Goal: Transaction & Acquisition: Purchase product/service

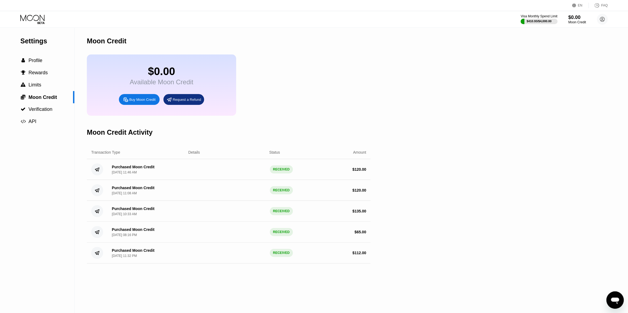
click at [139, 102] on div "Buy Moon Credit" at bounding box center [142, 99] width 26 height 5
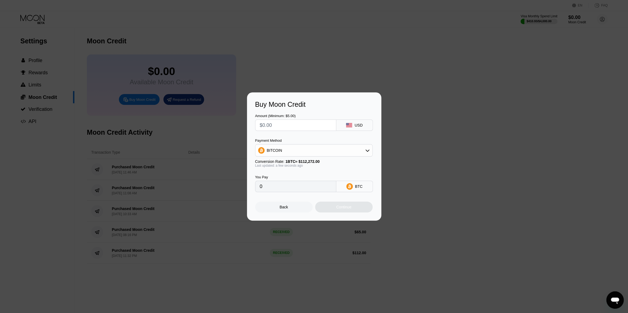
click at [274, 122] on input "text" at bounding box center [296, 125] width 72 height 11
type input "$1"
type input "0.00000891"
type input "$12"
type input "0.00010689"
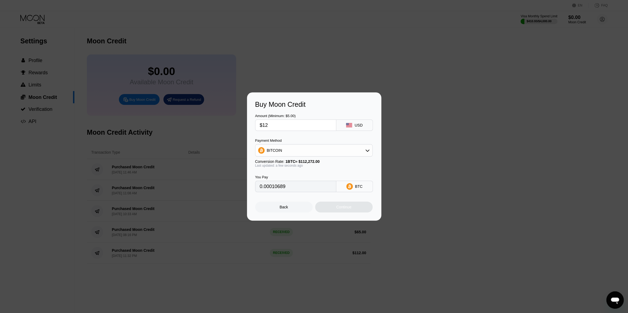
type input "$120"
type input "0.00106884"
type input "$120"
click at [284, 152] on div "BITCOIN" at bounding box center [313, 150] width 117 height 11
click at [288, 175] on div "USDT on TRON" at bounding box center [314, 177] width 114 height 11
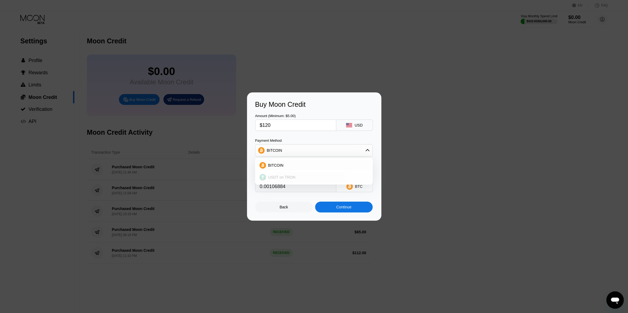
type input "121.21"
click at [331, 211] on div "Continue" at bounding box center [344, 207] width 58 height 11
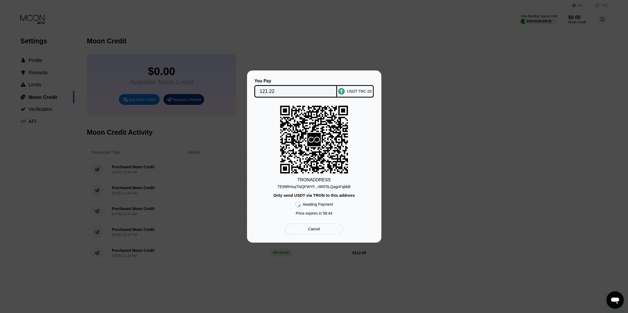
click at [173, 81] on div "You Pay 121.22 USDT TRC-20 TRON ADDRESS TE99RHsqTNQFWYF...r9RF5LQagnFqbkB Only …" at bounding box center [314, 157] width 628 height 172
click at [307, 234] on div "Cancel" at bounding box center [314, 229] width 58 height 11
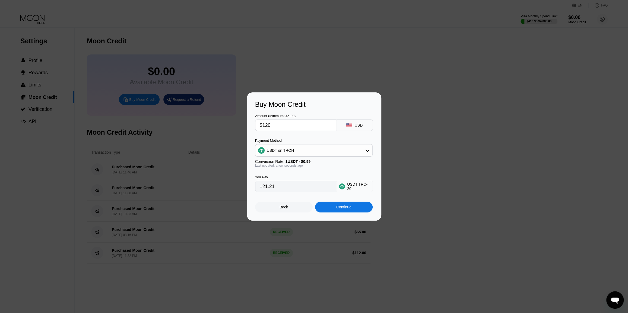
click at [293, 209] on div "Back" at bounding box center [284, 207] width 58 height 11
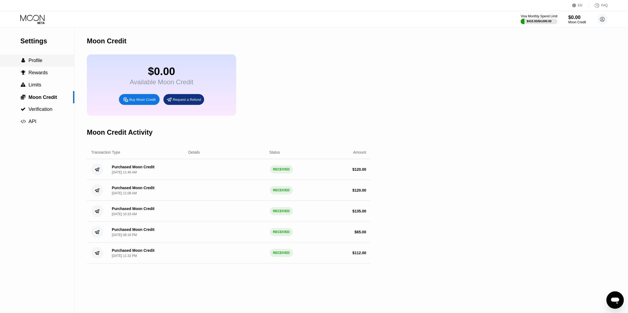
click at [24, 60] on span "" at bounding box center [23, 60] width 4 height 5
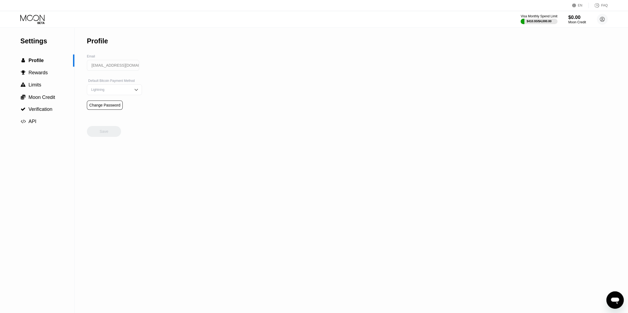
click at [41, 15] on icon at bounding box center [32, 19] width 25 height 9
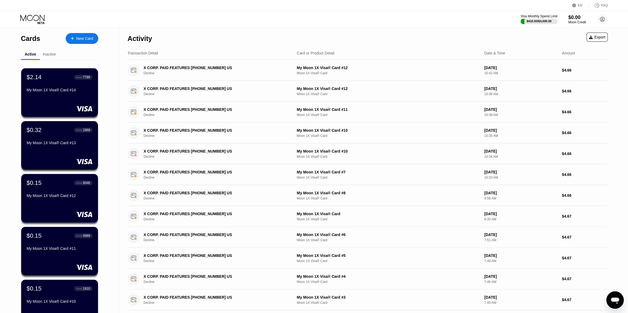
click at [485, 28] on div "Activity Export" at bounding box center [368, 37] width 480 height 19
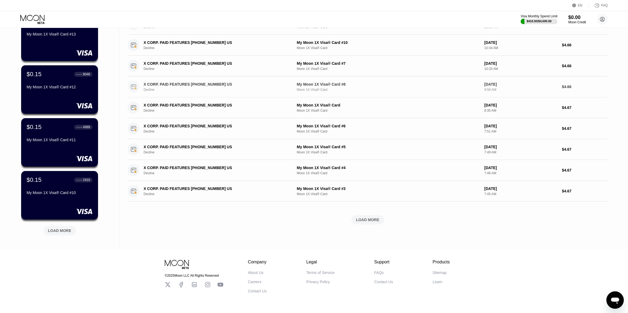
scroll to position [123, 0]
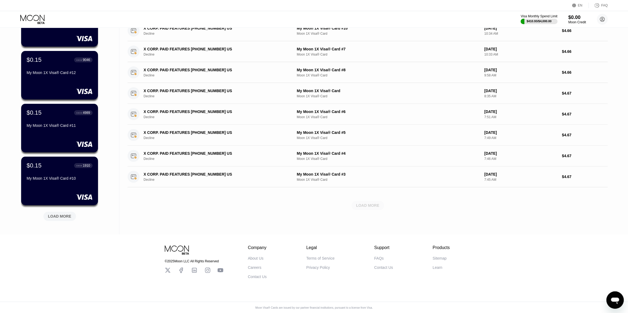
click at [372, 207] on div "LOAD MORE" at bounding box center [367, 205] width 23 height 5
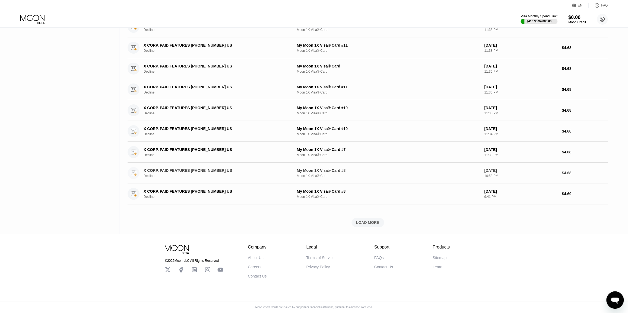
scroll to position [361, 0]
click at [364, 220] on div "LOAD MORE" at bounding box center [367, 222] width 23 height 5
click at [363, 220] on div "LOAD MORE" at bounding box center [367, 222] width 23 height 5
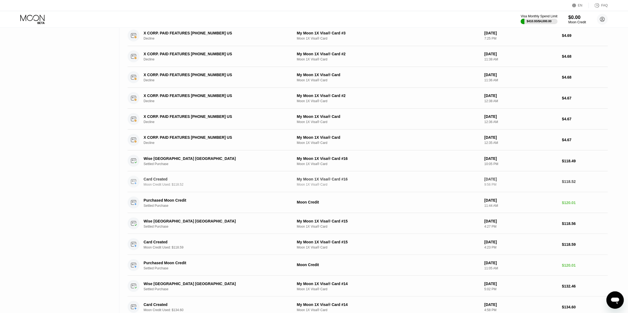
scroll to position [710, 0]
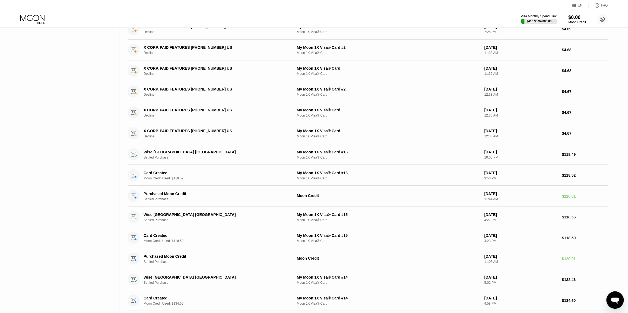
click at [422, 13] on div "Visa Monthly Spend Limit $410.93 / $4,000.00 $0.00 Moon Credit domingopowell201…" at bounding box center [314, 19] width 628 height 16
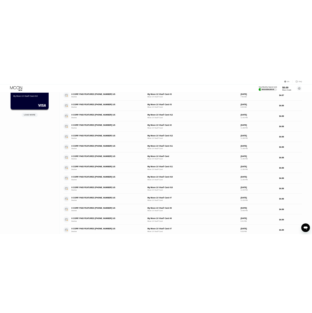
scroll to position [0, 0]
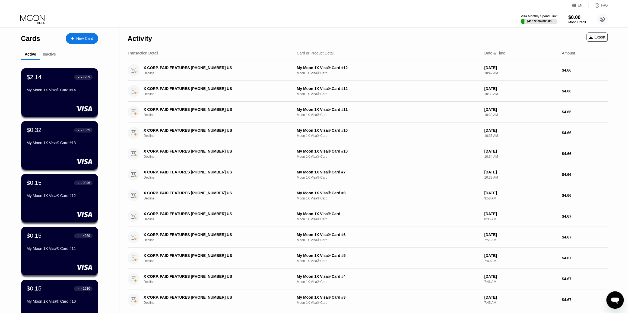
drag, startPoint x: 617, startPoint y: 180, endPoint x: 628, endPoint y: 88, distance: 92.6
click at [574, 20] on div "Moon Credit" at bounding box center [577, 22] width 18 height 4
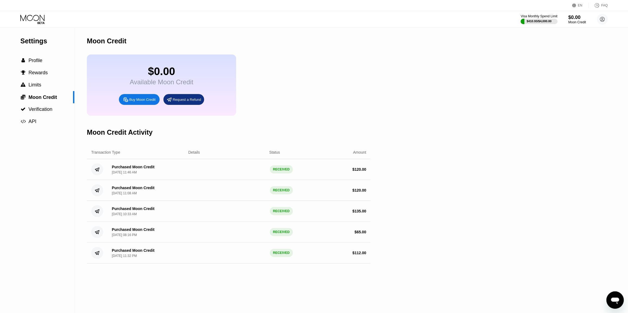
click at [145, 102] on div "Buy Moon Credit" at bounding box center [142, 99] width 26 height 5
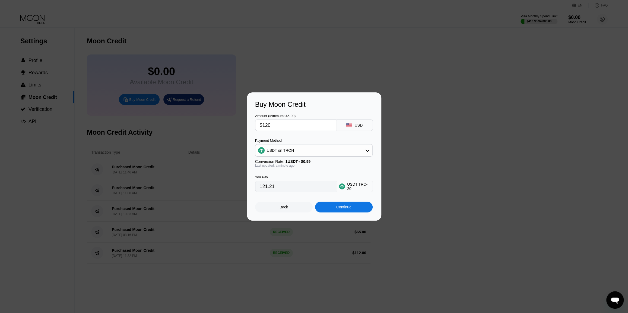
click at [352, 208] on div "Continue" at bounding box center [344, 207] width 58 height 11
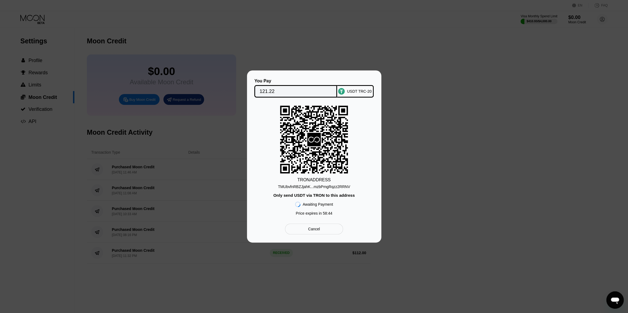
click at [332, 186] on div "TMUbvfnRBZJjahK...mzbPmgRqzz2RRNV" at bounding box center [314, 187] width 72 height 4
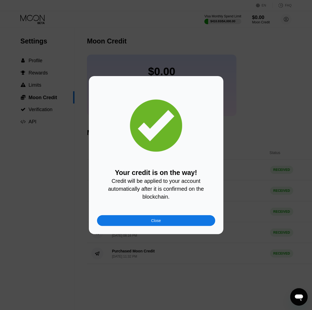
click at [171, 223] on div "Close" at bounding box center [156, 220] width 118 height 11
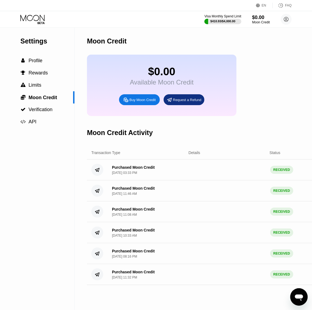
click at [40, 18] on icon at bounding box center [32, 19] width 25 height 9
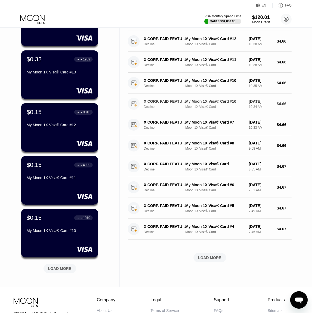
scroll to position [123, 0]
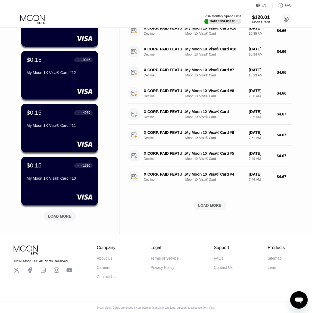
click at [208, 208] on div "LOAD MORE" at bounding box center [209, 205] width 23 height 5
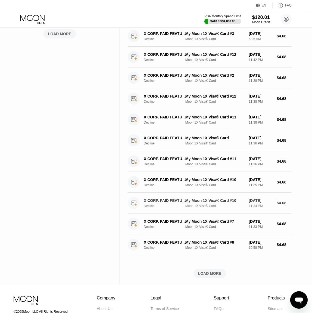
scroll to position [321, 0]
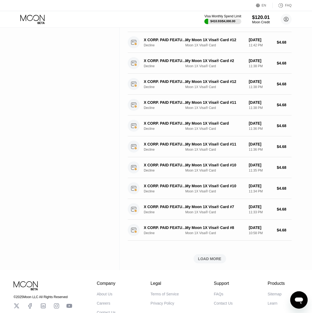
click at [215, 258] on div "LOAD MORE" at bounding box center [209, 259] width 23 height 5
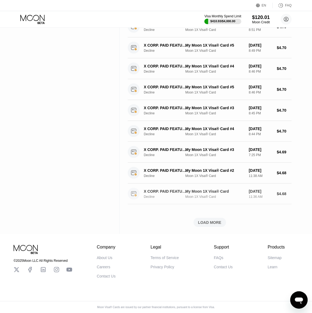
scroll to position [611, 0]
click at [213, 222] on div "LOAD MORE" at bounding box center [209, 222] width 33 height 9
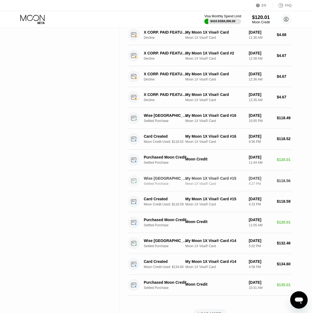
scroll to position [784, 0]
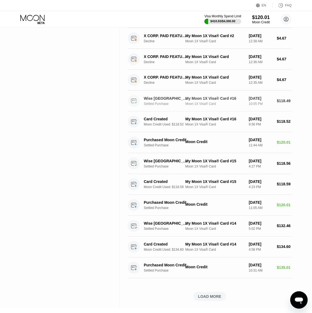
click at [206, 101] on div "My Moon 1X Visa® Card #16 Moon 1X Visa® Card" at bounding box center [214, 100] width 59 height 9
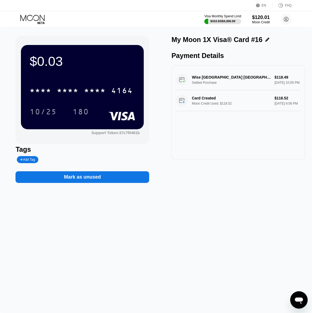
drag, startPoint x: 132, startPoint y: 89, endPoint x: 125, endPoint y: 89, distance: 7.1
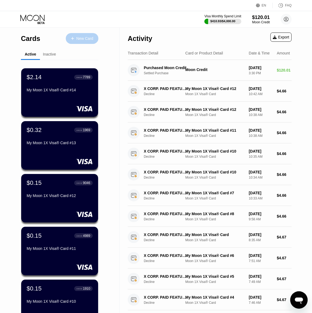
click at [76, 39] on div "New Card" at bounding box center [84, 38] width 17 height 5
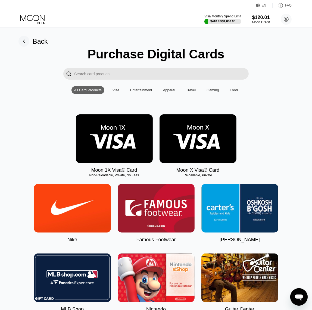
click at [128, 138] on img at bounding box center [114, 138] width 77 height 49
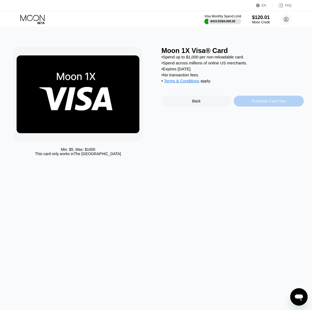
click at [260, 103] on div "Purchase Card Now" at bounding box center [268, 101] width 34 height 4
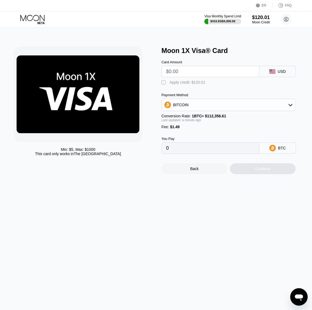
click at [173, 84] on div "Apply credit: $120.01" at bounding box center [187, 82] width 36 height 4
click at [180, 74] on input "text" at bounding box center [210, 71] width 88 height 11
type input "$118.6"
type input "0.0000007"
type input "$118.68"
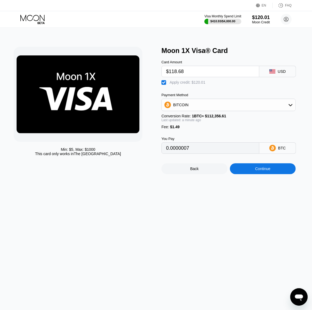
type input "0.00000143"
type input "$118.6"
type input "0.0000007"
type input "$118."
type input "0"
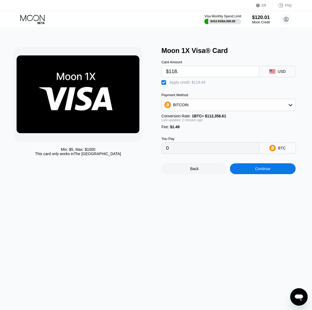
type input "$118.6"
type input "0.0000007"
type input "$118."
type input "0"
type input "$118.58"
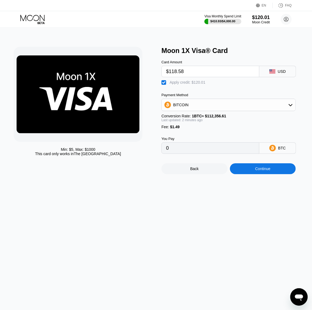
type input "0.0000005"
type input "$118.577"
type input "0.0000005"
type input "$118.57"
type input "0.0000004"
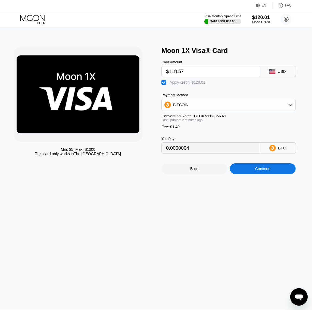
type input "$118.5"
type input "0"
type input "$118.56"
type input "0.0000004"
type input "$118.5"
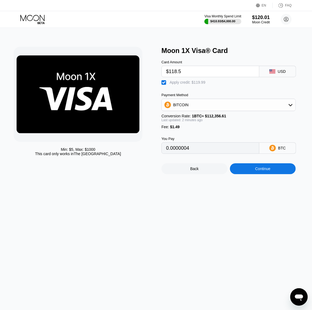
type input "0"
type input "$118.55"
type input "0.0000003"
type input "$118.50"
type input "0"
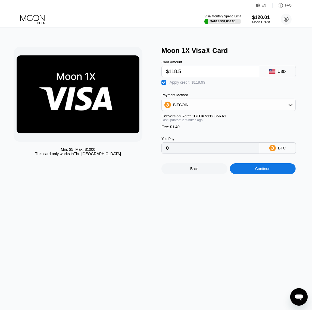
type input "$118.54"
type input "0.0000002"
type input "$118.52"
type input "0"
type input "$118.53"
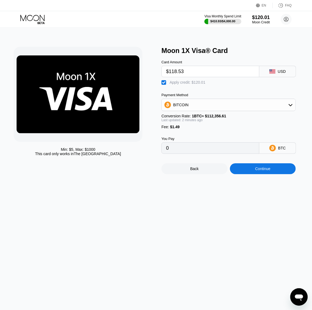
type input "0.00000009"
type input "$118.52"
type input "0"
type input "$118.52"
click at [258, 171] on div "Continue" at bounding box center [262, 168] width 15 height 4
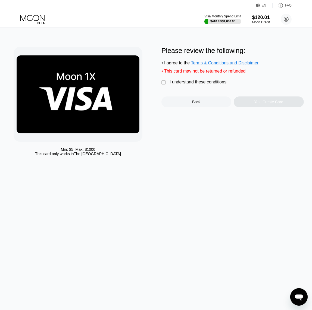
click at [186, 84] on div "I understand these conditions" at bounding box center [197, 82] width 57 height 5
click at [272, 104] on div "Yes, Create Card" at bounding box center [268, 102] width 29 height 4
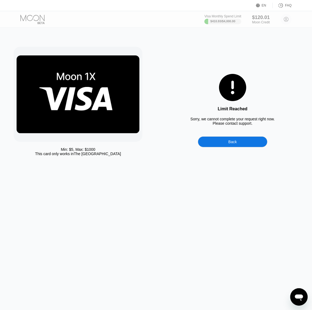
click at [291, 296] on div "Открыть окно обмена сообщениями" at bounding box center [298, 296] width 16 height 16
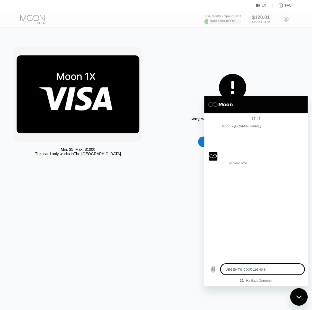
click at [245, 270] on textarea at bounding box center [262, 268] width 84 height 11
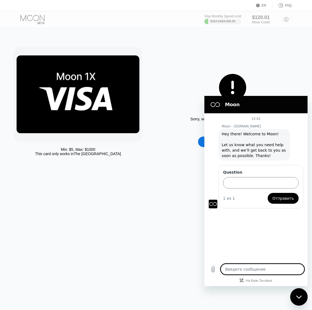
click at [254, 266] on textarea at bounding box center [262, 268] width 84 height 11
click at [267, 184] on input "Question" at bounding box center [260, 182] width 75 height 11
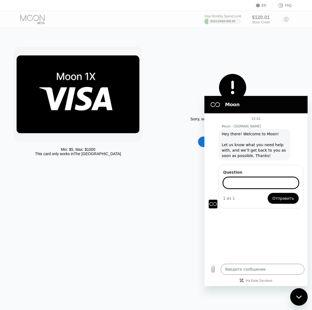
click at [245, 76] on icon at bounding box center [232, 87] width 27 height 27
click at [265, 23] on div "$120.01 Moon Credit" at bounding box center [261, 19] width 18 height 9
click at [295, 302] on div "Закрыть окно обмена сообщениями" at bounding box center [298, 296] width 16 height 16
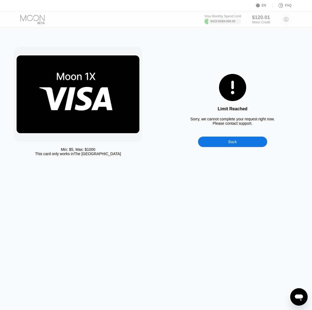
click at [256, 18] on div "$120.01 Moon Credit" at bounding box center [261, 19] width 18 height 10
click at [263, 19] on div "$120.01 Moon Credit" at bounding box center [261, 19] width 18 height 10
click at [228, 141] on div "Back" at bounding box center [233, 141] width 70 height 11
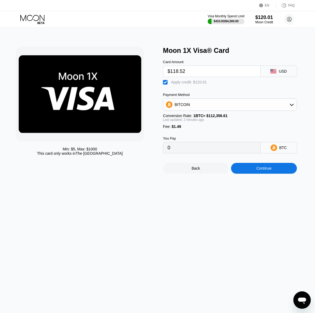
click at [267, 21] on div "Moon Credit" at bounding box center [265, 22] width 18 height 4
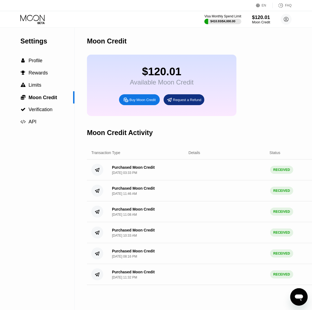
click at [263, 20] on div "$120.01" at bounding box center [261, 17] width 18 height 6
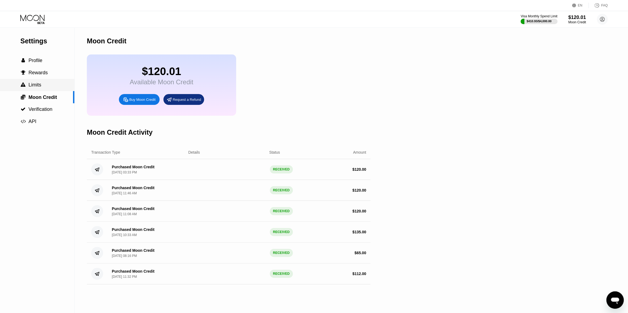
click at [39, 86] on span "Limits" at bounding box center [34, 84] width 13 height 5
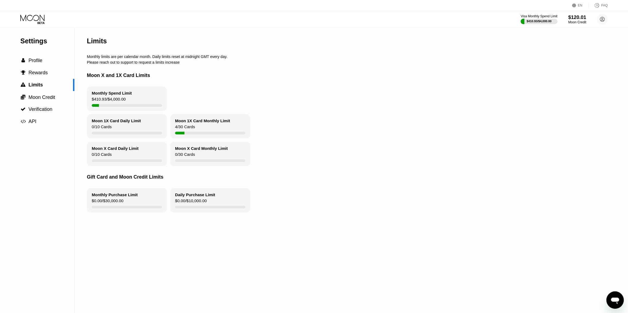
click at [311, 21] on div "Moon Credit" at bounding box center [577, 22] width 18 height 4
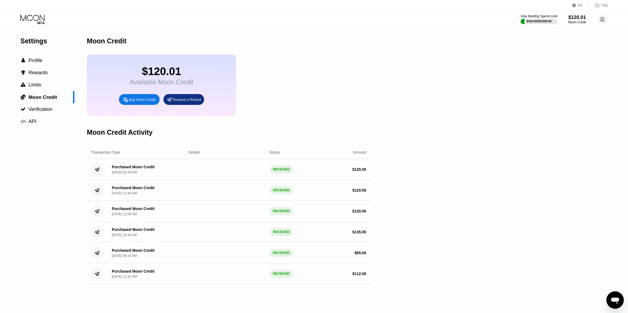
click at [311, 300] on icon "Открыть окно обмена сообщениями" at bounding box center [615, 301] width 8 height 7
type textarea "x"
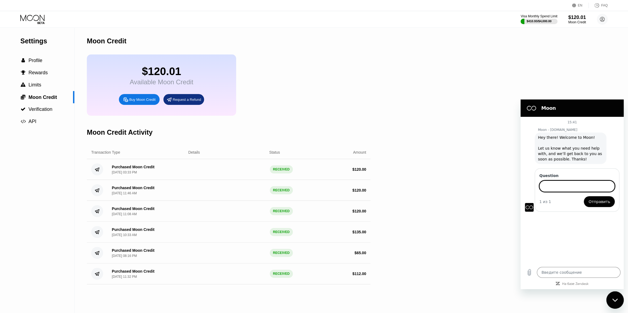
click at [311, 186] on input "Question" at bounding box center [576, 186] width 75 height 11
type input "I can not issue a card, it says that the limit, but this month I only issued 1 …"
click at [311, 202] on span "Отправить" at bounding box center [599, 202] width 22 height 7
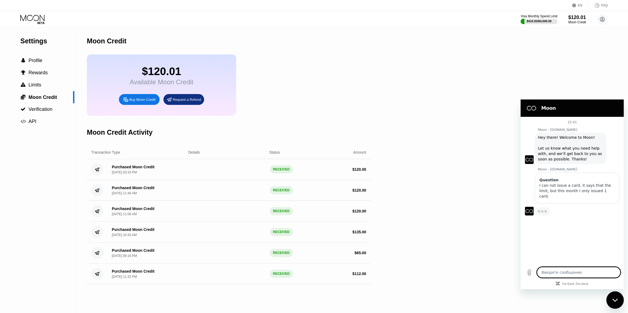
click at [311, 275] on textarea at bounding box center [579, 272] width 84 height 11
type textarea "x"
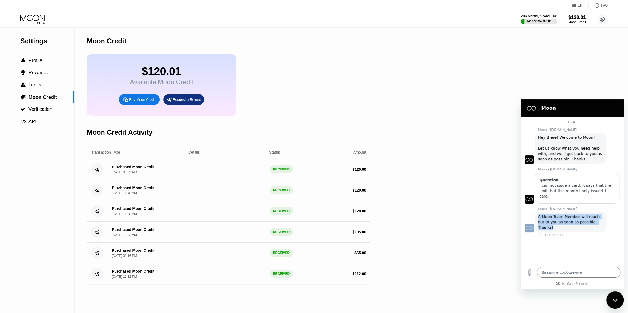
drag, startPoint x: 597, startPoint y: 217, endPoint x: 532, endPoint y: 213, distance: 65.3
click at [311, 213] on div "Moon - paywithmoon.com говорит: A Moon Team Member will reach out to you as soo…" at bounding box center [574, 221] width 99 height 21
copy div "Moon - paywithmoon.com говорит: A Moon Team Member will reach out to you as soo…"
click at [311, 237] on div at bounding box center [572, 237] width 103 height 1
click at [46, 109] on span "Verification" at bounding box center [40, 109] width 24 height 5
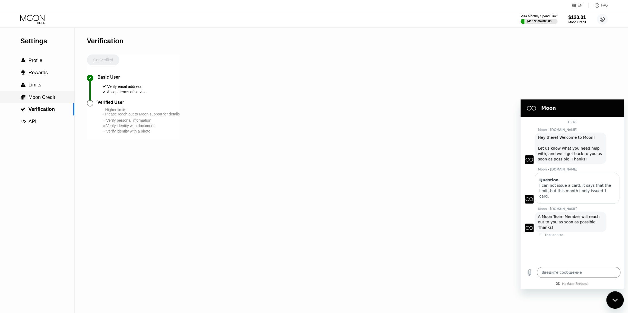
click at [43, 91] on div " Limits" at bounding box center [37, 85] width 74 height 12
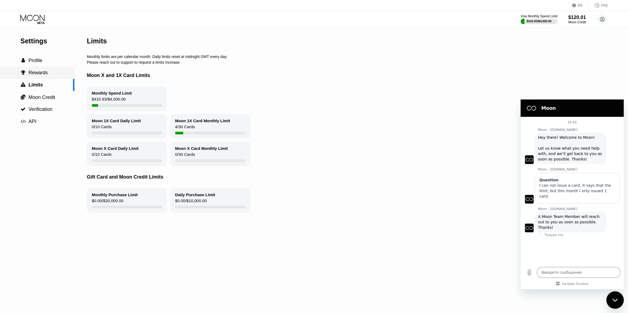
click at [48, 76] on div " Rewards" at bounding box center [37, 73] width 74 height 6
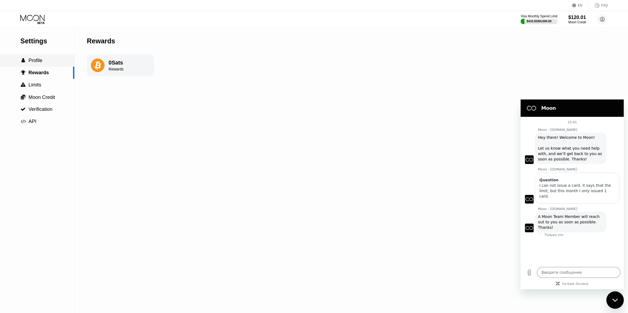
click at [46, 59] on div " Profile" at bounding box center [37, 61] width 74 height 6
click at [43, 20] on icon at bounding box center [32, 18] width 24 height 6
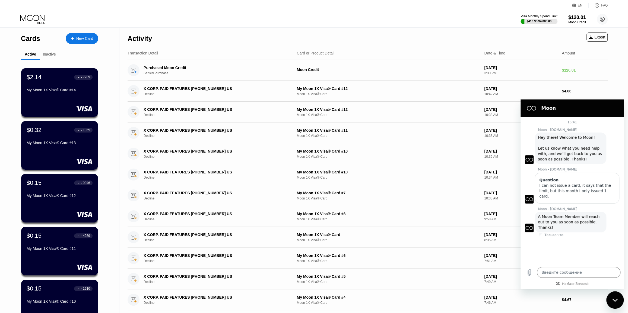
click at [77, 37] on div "New Card" at bounding box center [84, 38] width 17 height 5
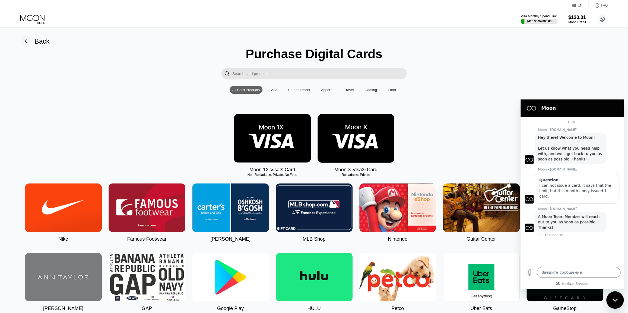
click at [264, 133] on img at bounding box center [272, 138] width 77 height 49
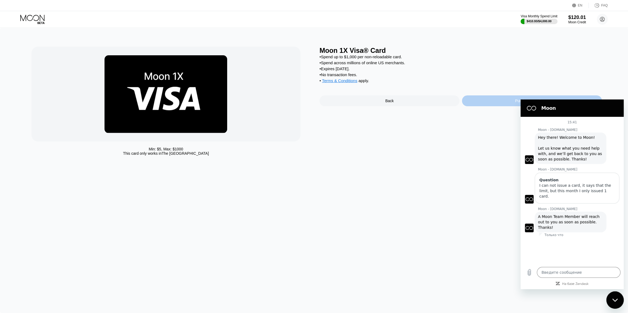
click at [311, 102] on div "Purchase Card Now" at bounding box center [532, 101] width 140 height 11
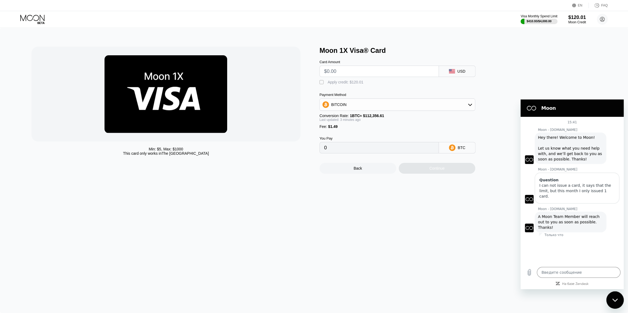
click at [311, 77] on input "text" at bounding box center [379, 71] width 110 height 11
type input "$1"
type input "0.00002216"
type input "$118"
type input "0.00106312"
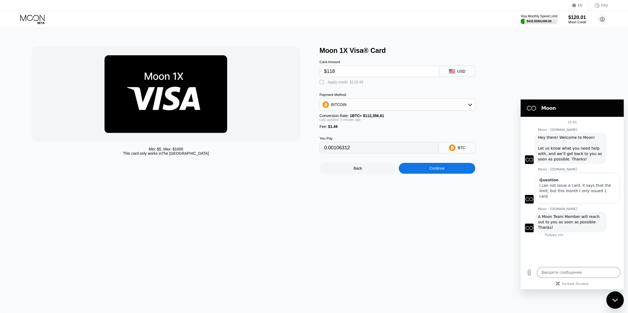
type input "$118"
click at [311, 84] on div "Apply credit: $119.49" at bounding box center [346, 82] width 36 height 4
type input "0"
click at [311, 73] on input "$118" at bounding box center [379, 71] width 110 height 11
type input "$1185"
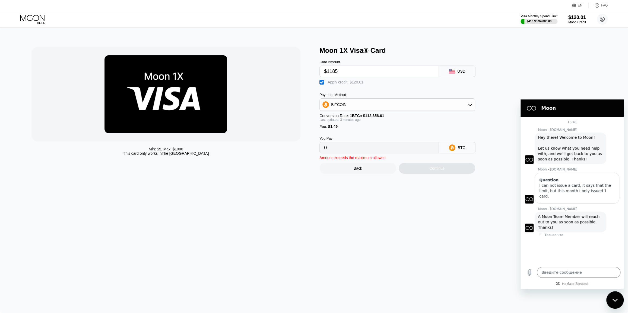
type input "0.00948859"
type input "$118"
type input "0"
type input "$118.54"
type input "0.0000002"
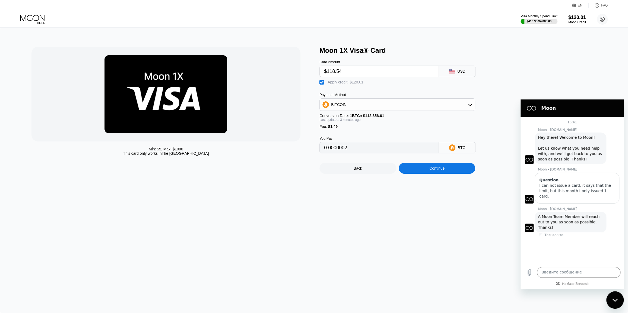
type input "$118.5"
type input "0"
type input "$118.5"
click at [437, 171] on div "Continue" at bounding box center [436, 168] width 15 height 4
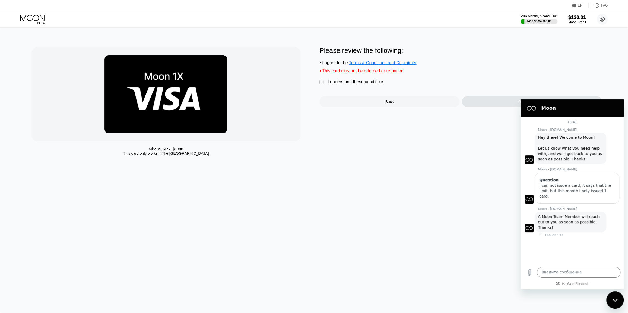
click at [344, 81] on div "Please review the following: • I agree to the Terms & Conditions and Disclaimer…" at bounding box center [460, 77] width 283 height 61
click at [346, 84] on div "I understand these conditions" at bounding box center [356, 82] width 57 height 5
click at [480, 101] on div "Yes, Create Card" at bounding box center [532, 101] width 140 height 11
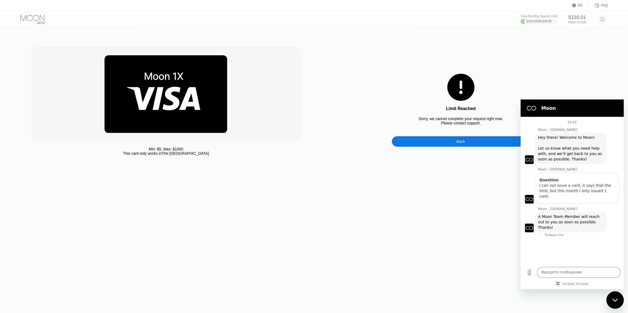
drag, startPoint x: 415, startPoint y: 119, endPoint x: 488, endPoint y: 125, distance: 73.3
click at [488, 125] on div "Limit Reached Sorry, we cannot complete your request right now. Please contact …" at bounding box center [460, 102] width 283 height 57
click at [571, 272] on textarea at bounding box center [579, 272] width 84 height 11
click at [566, 270] on textarea at bounding box center [579, 272] width 84 height 11
paste textarea "Why can't I release a new card?"
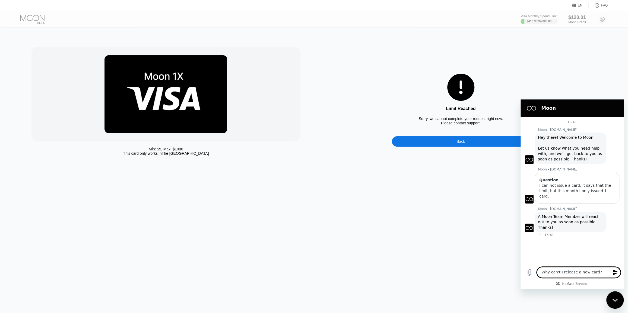
type textarea "Why can't I release a new card?"
click at [615, 270] on icon "Отправить сообщение" at bounding box center [615, 273] width 7 height 7
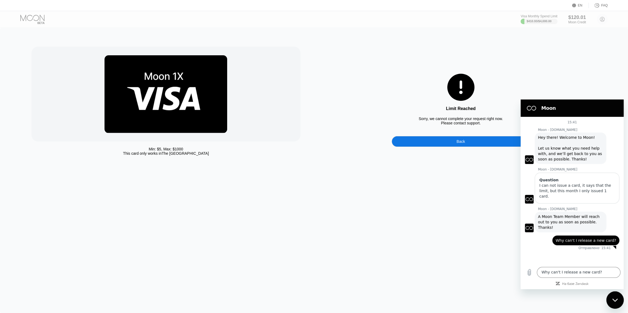
click at [473, 143] on div "Back" at bounding box center [461, 141] width 138 height 11
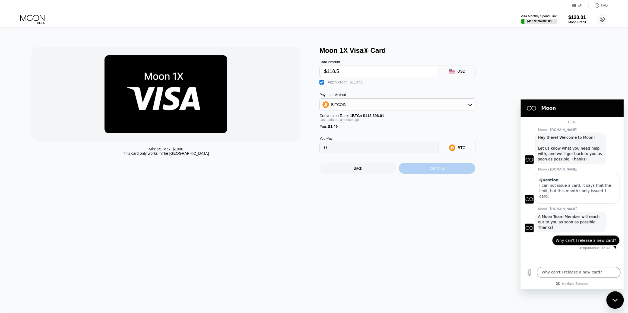
click at [459, 174] on div "Continue" at bounding box center [437, 168] width 77 height 11
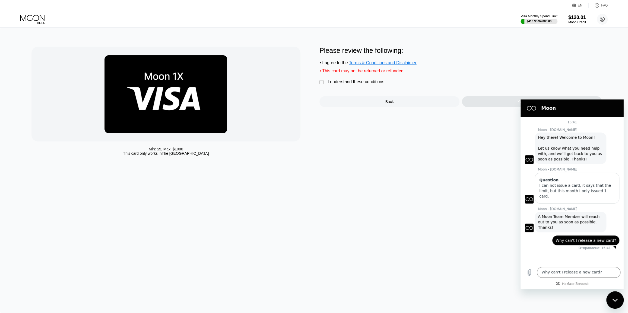
click at [353, 89] on div "Please review the following: • I agree to the Terms & Conditions and Disclaimer…" at bounding box center [460, 77] width 283 height 61
click at [361, 84] on div "I understand these conditions" at bounding box center [356, 82] width 57 height 5
drag, startPoint x: 483, startPoint y: 99, endPoint x: 487, endPoint y: 102, distance: 4.8
click at [483, 99] on div "Please review the following: • I agree to the Terms & Conditions and Disclaimer…" at bounding box center [460, 77] width 283 height 61
click at [487, 103] on div "Yes, Create Card" at bounding box center [532, 101] width 140 height 11
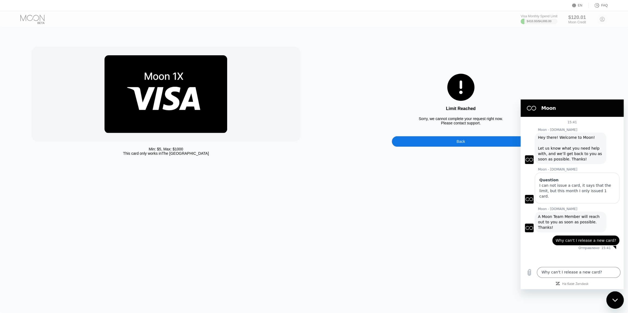
drag, startPoint x: 474, startPoint y: 122, endPoint x: 465, endPoint y: 138, distance: 18.6
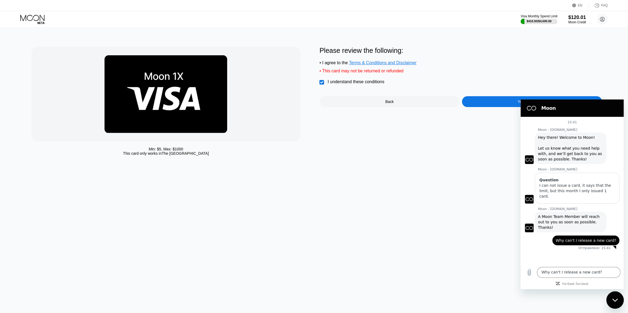
click at [478, 104] on div "Yes, Create Card" at bounding box center [532, 101] width 140 height 11
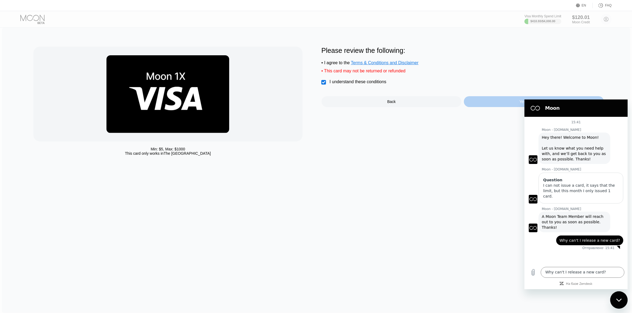
click at [479, 107] on div "Yes, Create Card" at bounding box center [534, 101] width 140 height 11
click at [480, 112] on div "Please review the following: • I agree to the Terms & Conditions and Disclaimer…" at bounding box center [462, 103] width 283 height 112
click at [480, 107] on div "Yes, Create Card" at bounding box center [534, 101] width 140 height 11
click at [481, 107] on div "Yes, Create Card" at bounding box center [534, 101] width 140 height 11
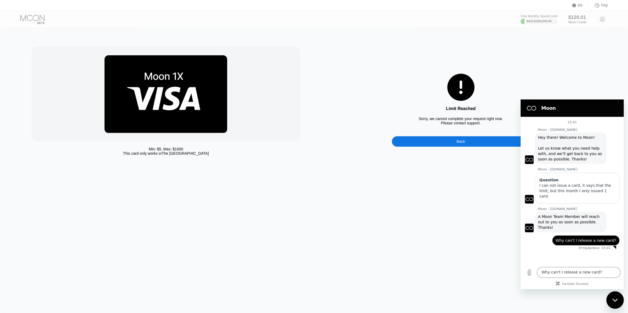
click at [481, 111] on div "Cards New Card Active Inactive $2.14 ● ● ● ● 7789 My Moon 1X Visa® Card #14 $0.…" at bounding box center [314, 156] width 628 height 313
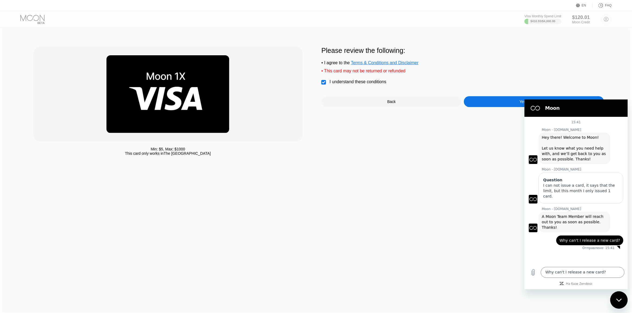
click at [481, 107] on div "Yes, Create Card" at bounding box center [534, 101] width 140 height 11
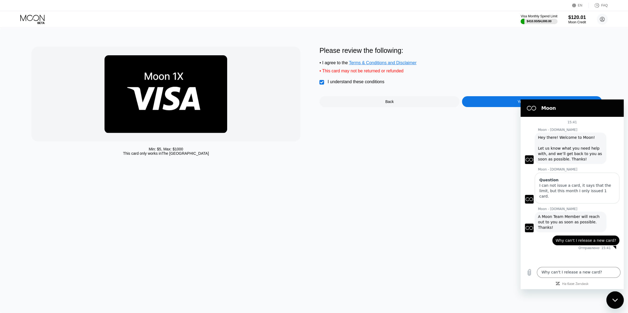
click at [33, 17] on icon at bounding box center [32, 18] width 24 height 6
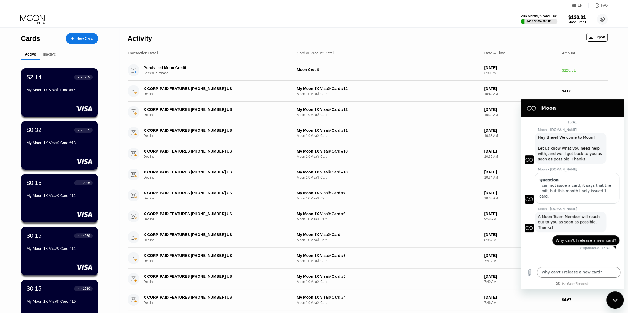
click at [617, 297] on div "Закрыть окно обмена сообщениями" at bounding box center [615, 300] width 16 height 16
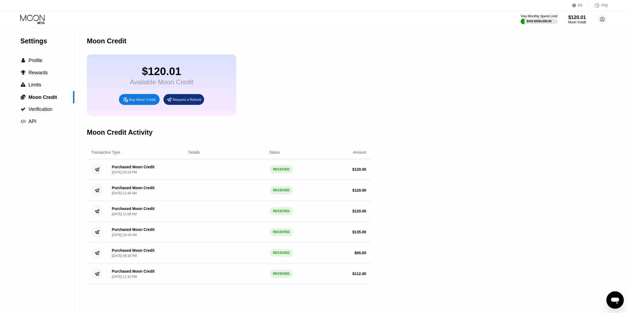
drag, startPoint x: 367, startPoint y: 240, endPoint x: 350, endPoint y: 172, distance: 70.7
click at [350, 172] on div "Transaction Type Details Status Amount Purchased Moon Credit [DATE] 03:33 PM RE…" at bounding box center [229, 215] width 284 height 139
drag, startPoint x: 353, startPoint y: 178, endPoint x: 365, endPoint y: 232, distance: 55.6
click at [365, 232] on div "Transaction Type Details Status Amount Purchased Moon Credit [DATE] 03:33 PM RE…" at bounding box center [229, 215] width 284 height 139
